Goal: Information Seeking & Learning: Learn about a topic

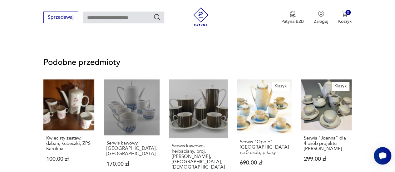
scroll to position [500, 0]
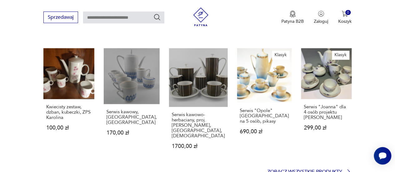
click at [341, 167] on p "Zobacz wszystkie produkty" at bounding box center [305, 172] width 75 height 4
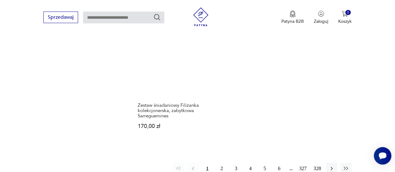
scroll to position [885, 0]
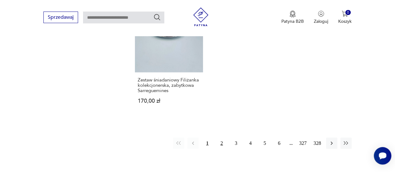
click at [221, 142] on button "2" at bounding box center [221, 143] width 11 height 11
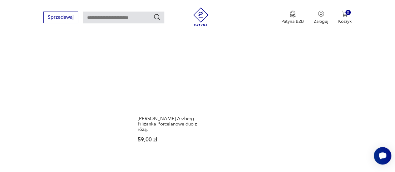
scroll to position [853, 0]
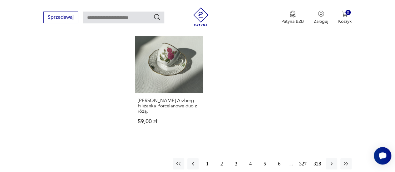
click at [235, 158] on button "3" at bounding box center [236, 163] width 11 height 11
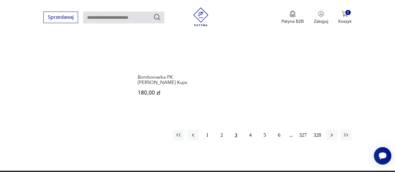
scroll to position [885, 0]
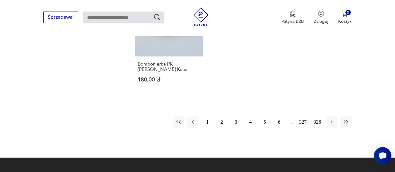
click at [249, 119] on button "4" at bounding box center [250, 122] width 11 height 11
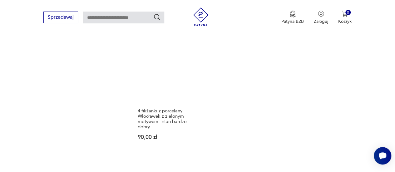
scroll to position [885, 0]
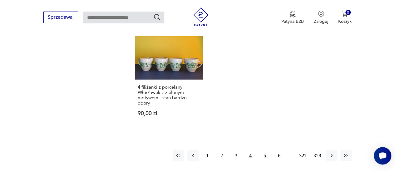
click at [265, 153] on button "5" at bounding box center [264, 155] width 11 height 11
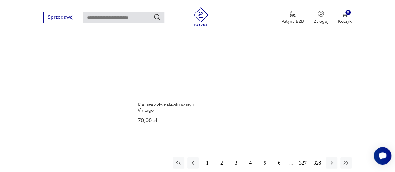
scroll to position [853, 0]
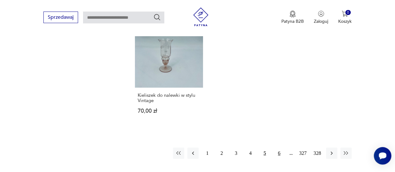
click at [280, 148] on button "6" at bounding box center [279, 153] width 11 height 11
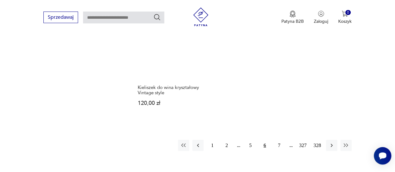
scroll to position [853, 0]
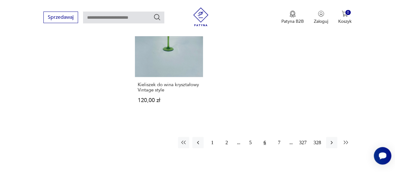
click at [346, 142] on icon "button" at bounding box center [346, 143] width 6 height 6
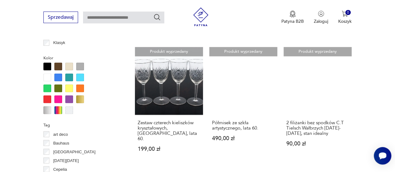
scroll to position [541, 0]
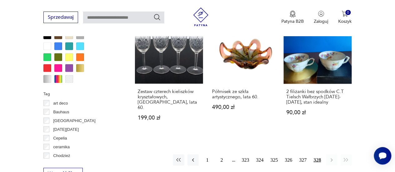
click at [317, 154] on button "328" at bounding box center [317, 159] width 11 height 11
click at [233, 154] on div "1 2 323 324 325 326 327 328" at bounding box center [262, 159] width 179 height 11
click at [245, 154] on button "323" at bounding box center [245, 159] width 11 height 11
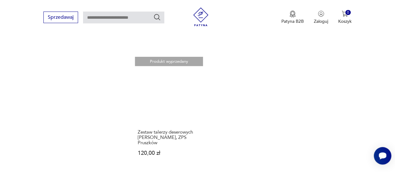
scroll to position [885, 0]
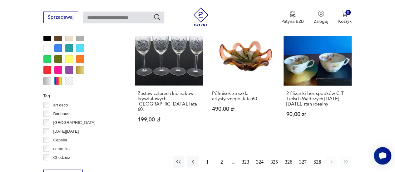
scroll to position [541, 0]
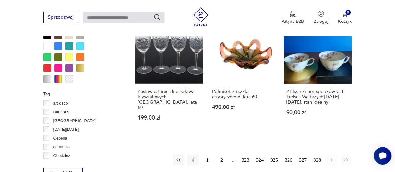
click at [273, 154] on button "325" at bounding box center [274, 159] width 11 height 11
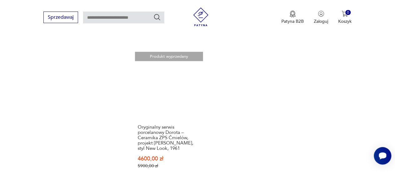
scroll to position [916, 0]
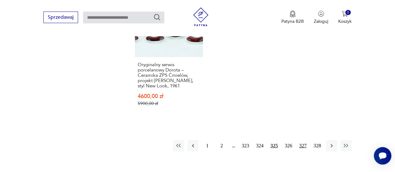
click at [304, 140] on button "327" at bounding box center [303, 145] width 11 height 11
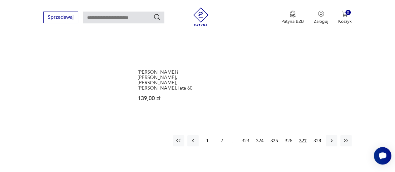
scroll to position [916, 0]
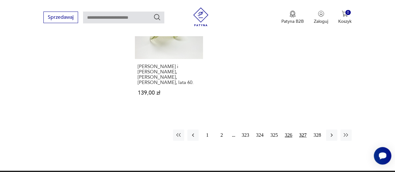
click at [287, 130] on button "326" at bounding box center [288, 135] width 11 height 11
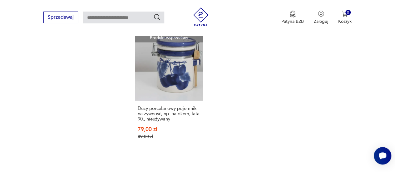
scroll to position [916, 0]
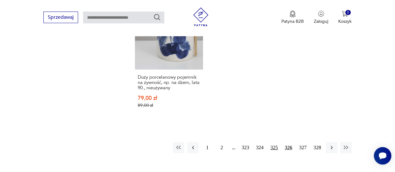
click at [274, 142] on button "325" at bounding box center [274, 147] width 11 height 11
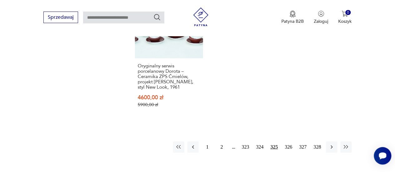
scroll to position [916, 0]
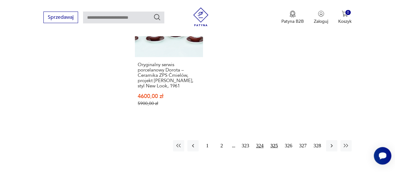
click at [259, 140] on button "324" at bounding box center [259, 145] width 11 height 11
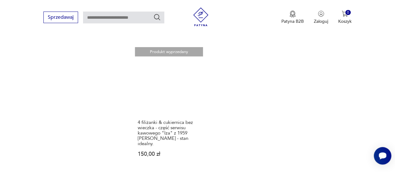
scroll to position [916, 0]
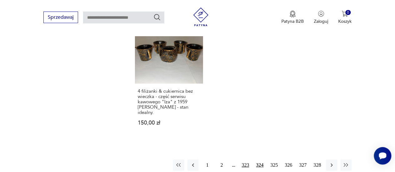
click at [246, 160] on button "323" at bounding box center [245, 165] width 11 height 11
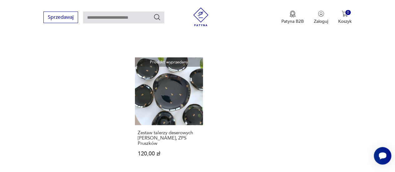
scroll to position [916, 0]
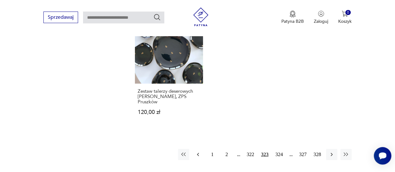
click at [199, 152] on icon "button" at bounding box center [198, 155] width 6 height 6
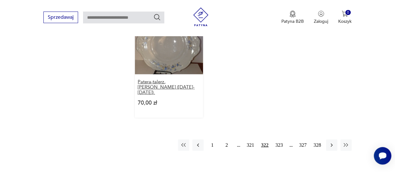
scroll to position [916, 0]
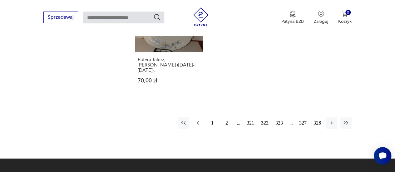
click at [197, 120] on icon "button" at bounding box center [198, 123] width 6 height 6
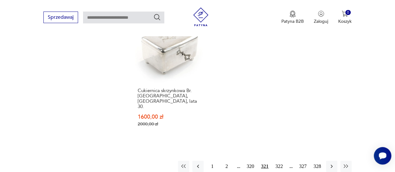
scroll to position [916, 0]
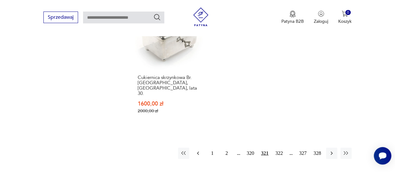
click at [197, 150] on icon "button" at bounding box center [198, 153] width 6 height 6
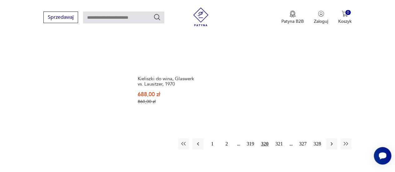
scroll to position [916, 0]
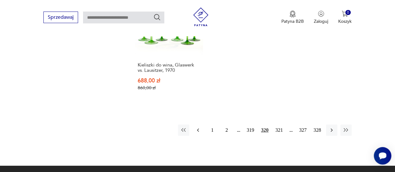
click at [199, 127] on icon "button" at bounding box center [198, 130] width 6 height 6
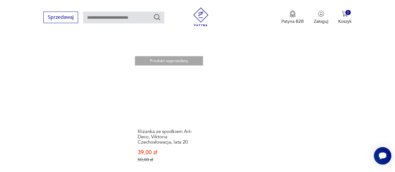
scroll to position [916, 0]
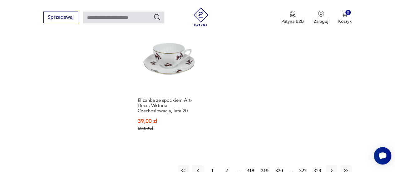
click at [198, 167] on icon "button" at bounding box center [198, 171] width 6 height 6
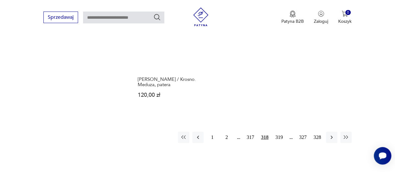
scroll to position [947, 0]
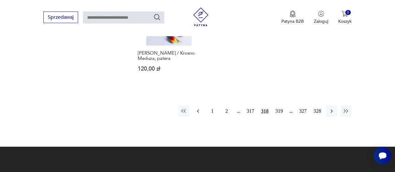
click at [199, 108] on icon "button" at bounding box center [198, 111] width 6 height 6
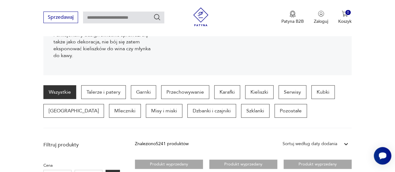
scroll to position [103, 0]
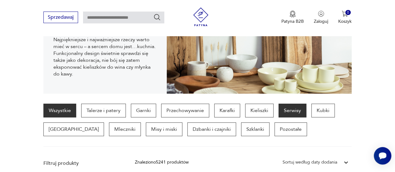
click at [286, 110] on p "Serwisy" at bounding box center [293, 111] width 28 height 14
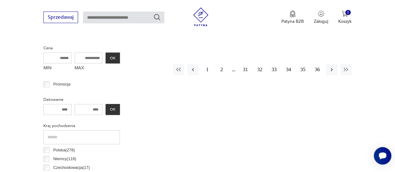
scroll to position [197, 0]
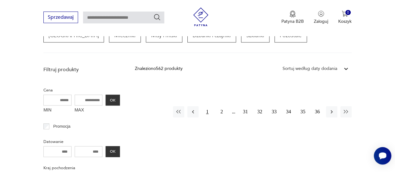
click at [207, 112] on button "1" at bounding box center [207, 111] width 11 height 11
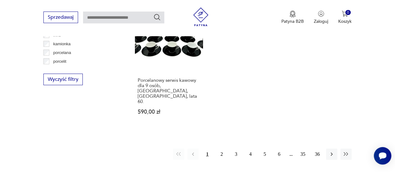
scroll to position [947, 0]
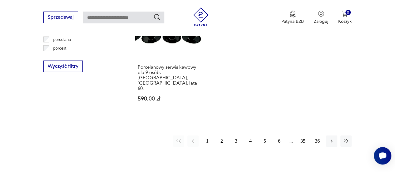
click at [222, 136] on button "2" at bounding box center [221, 141] width 11 height 11
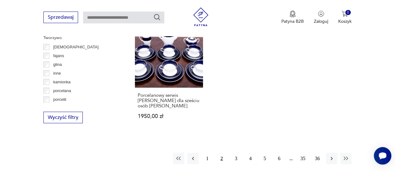
scroll to position [916, 0]
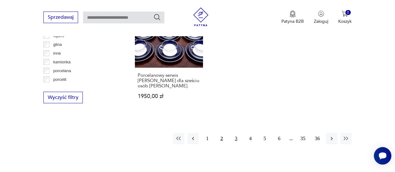
click at [237, 133] on button "3" at bounding box center [236, 138] width 11 height 11
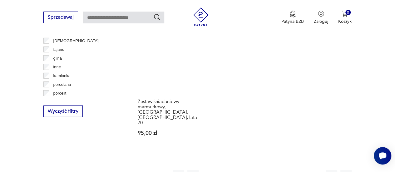
scroll to position [916, 0]
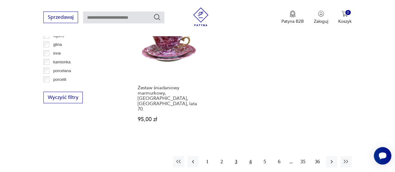
click at [251, 156] on button "4" at bounding box center [250, 161] width 11 height 11
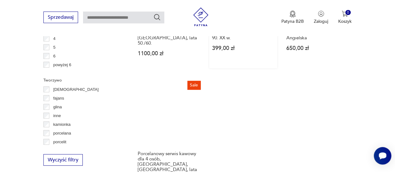
scroll to position [885, 0]
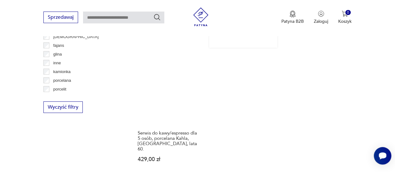
scroll to position [916, 0]
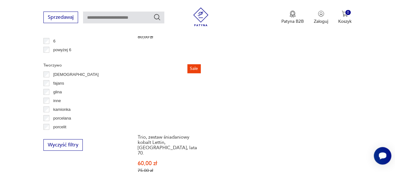
scroll to position [885, 0]
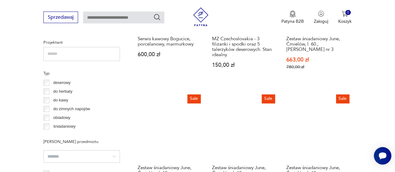
scroll to position [478, 0]
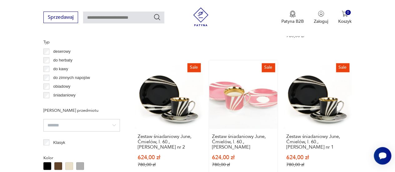
click at [242, 97] on link "Sale Zestaw śniadaniowy June, Ćmielów, l. 60., [PERSON_NAME] 624,00 zł 780,00 zł" at bounding box center [243, 120] width 68 height 119
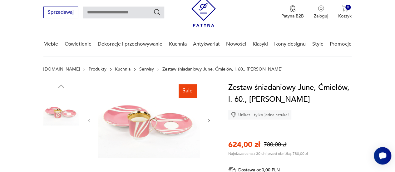
scroll to position [31, 0]
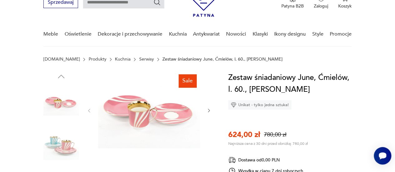
click at [208, 110] on icon "button" at bounding box center [209, 110] width 5 height 5
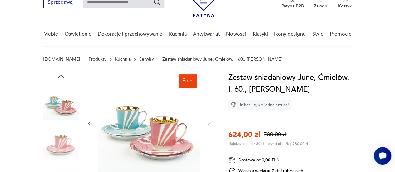
click at [208, 123] on icon "button" at bounding box center [209, 123] width 5 height 5
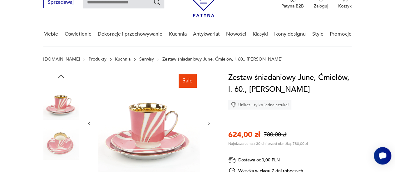
click at [208, 123] on icon "button" at bounding box center [209, 123] width 5 height 5
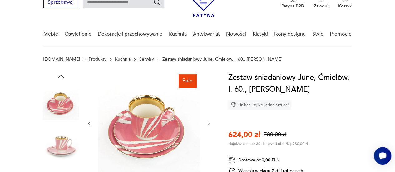
click at [208, 123] on icon "button" at bounding box center [209, 123] width 5 height 5
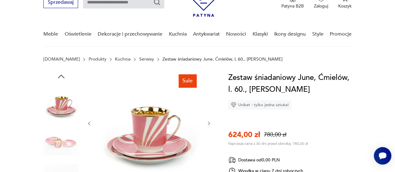
click at [208, 123] on icon "button" at bounding box center [209, 123] width 5 height 5
